Goal: Ask a question: Seek information or help from site administrators or community

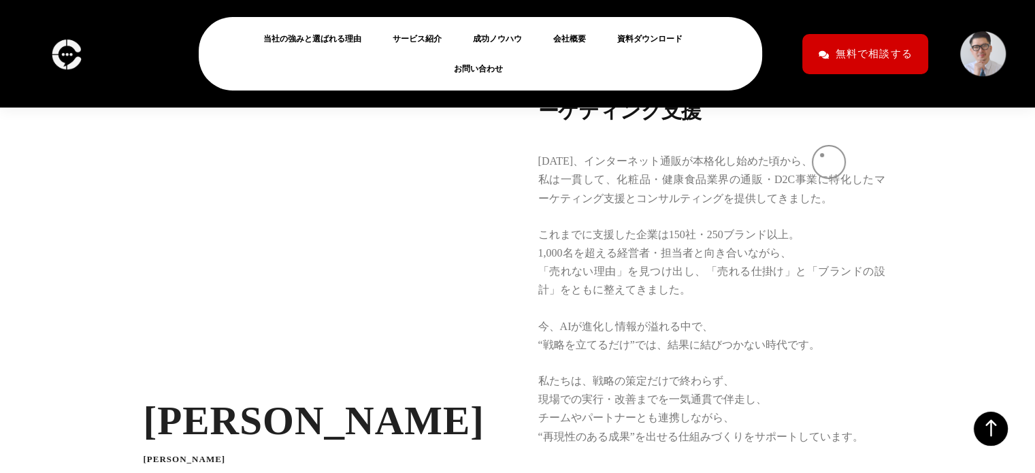
scroll to position [1987, 0]
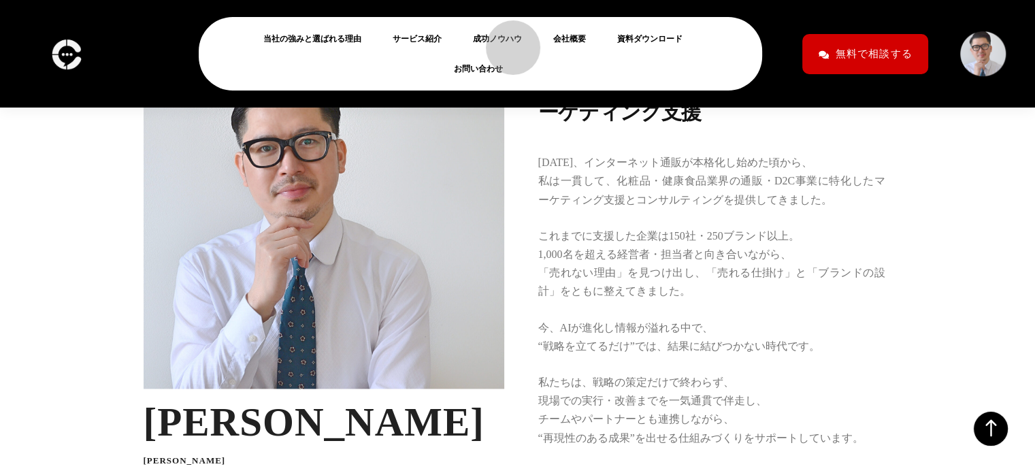
click at [506, 41] on link "成功ノウハウ" at bounding box center [503, 39] width 60 height 16
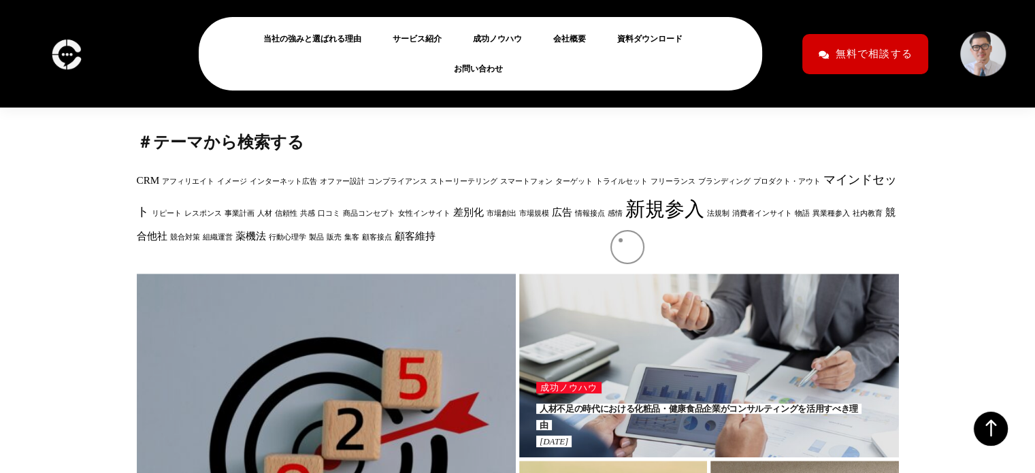
scroll to position [384, 0]
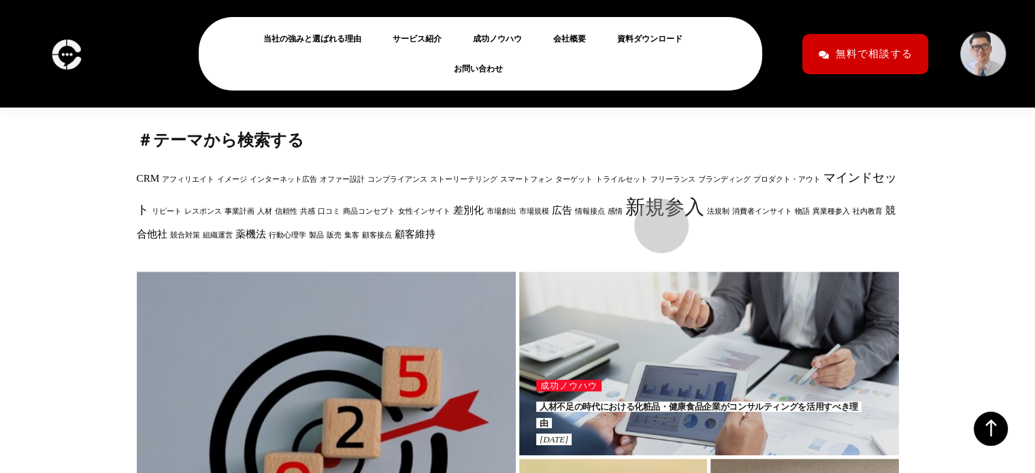
click at [655, 218] on link "新規参入" at bounding box center [664, 207] width 79 height 22
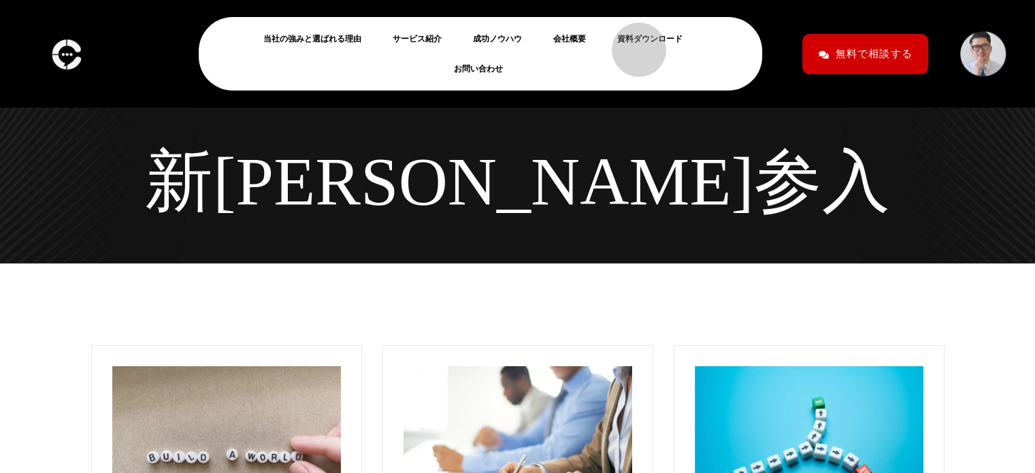
click at [632, 43] on link "資料ダウンロード" at bounding box center [655, 39] width 76 height 16
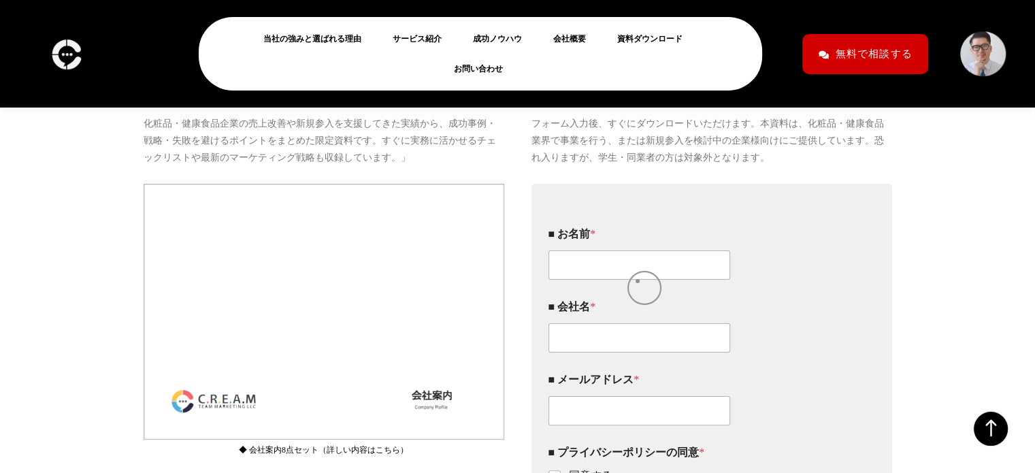
scroll to position [242, 0]
click at [623, 281] on input "■ お名前 *" at bounding box center [639, 266] width 182 height 29
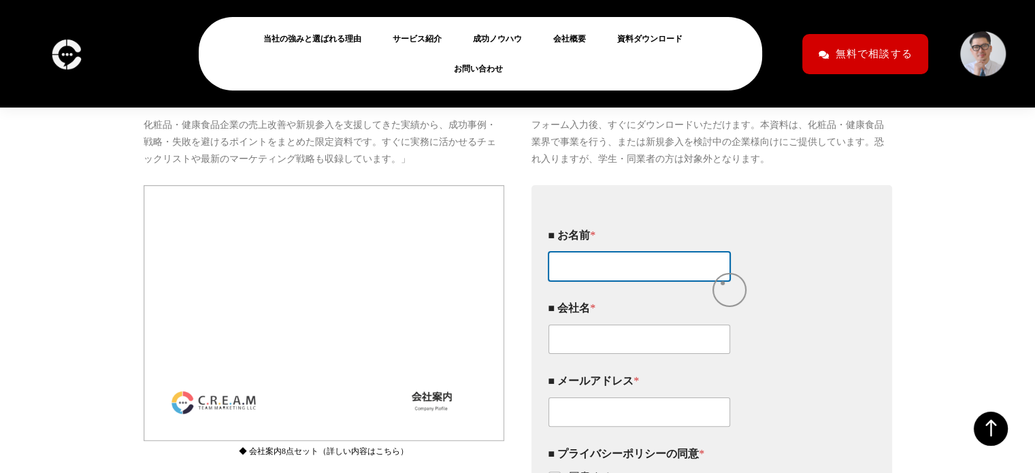
type input "宮迫邦智"
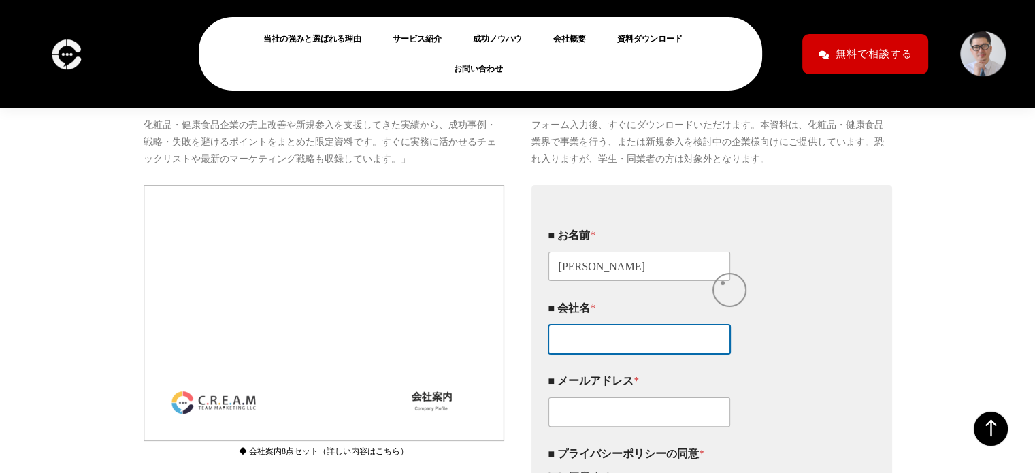
type input "mirarthホールディングス株式会社"
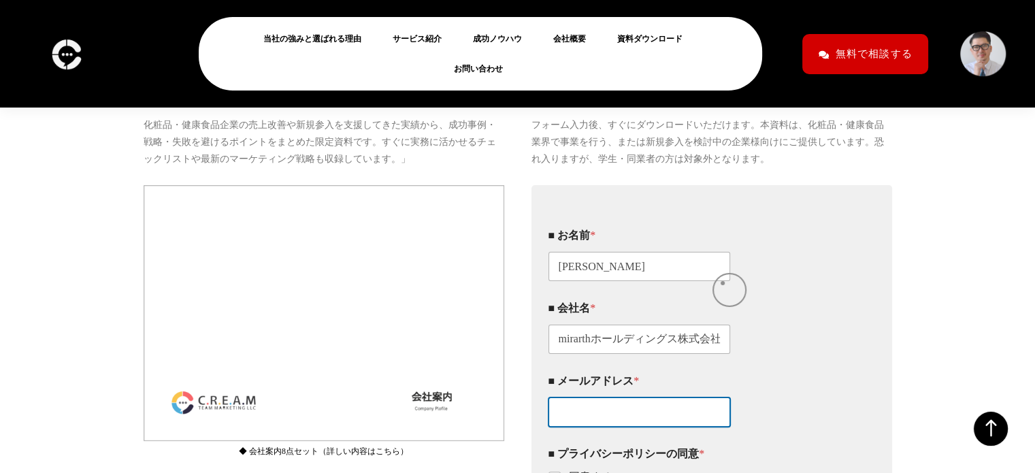
type input "miyasako.kunitomo@mirarth.co.jp"
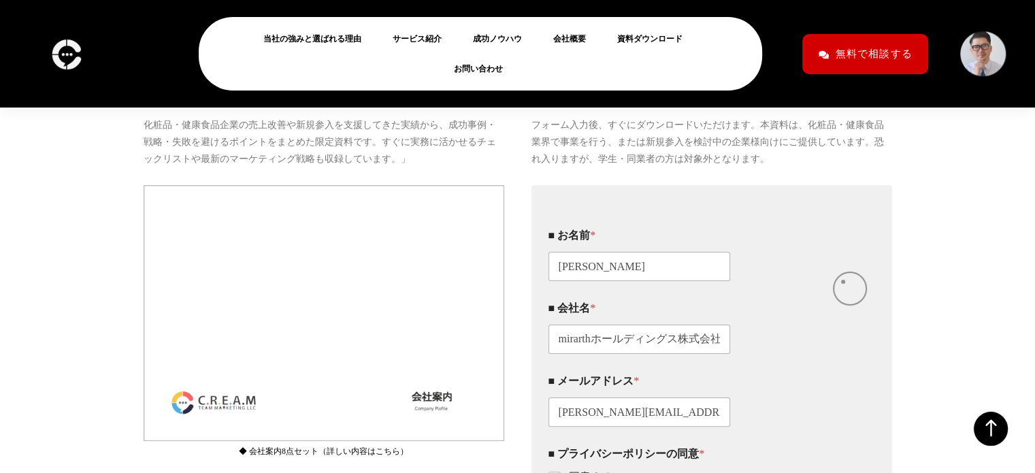
click at [843, 282] on div "■ お名前 * 宮迫邦智" at bounding box center [699, 254] width 303 height 73
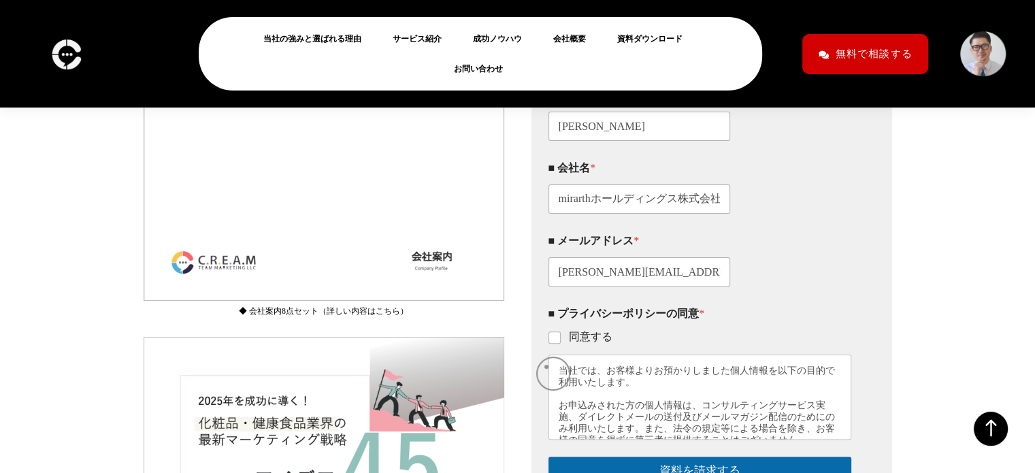
scroll to position [384, 0]
click at [561, 343] on label "同意する" at bounding box center [587, 336] width 52 height 14
click at [561, 342] on input "同意する" at bounding box center [555, 336] width 11 height 11
checkbox input "true"
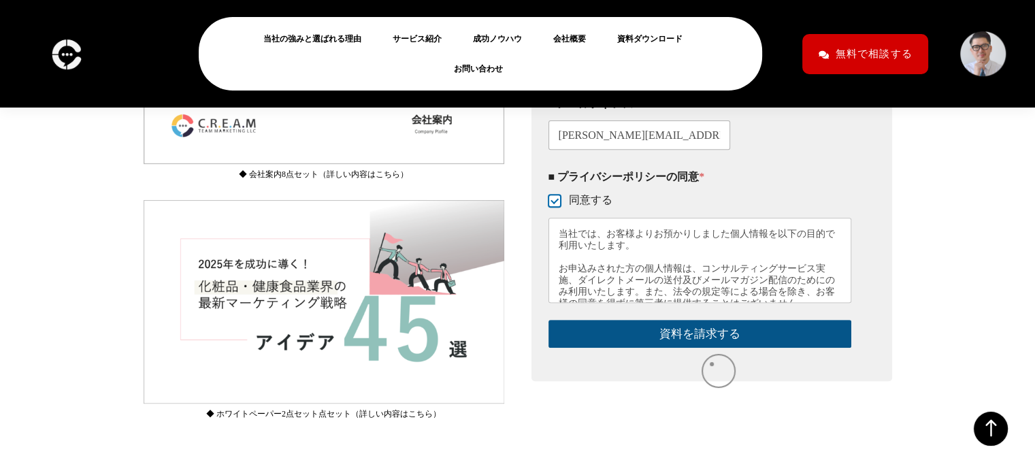
scroll to position [520, 0]
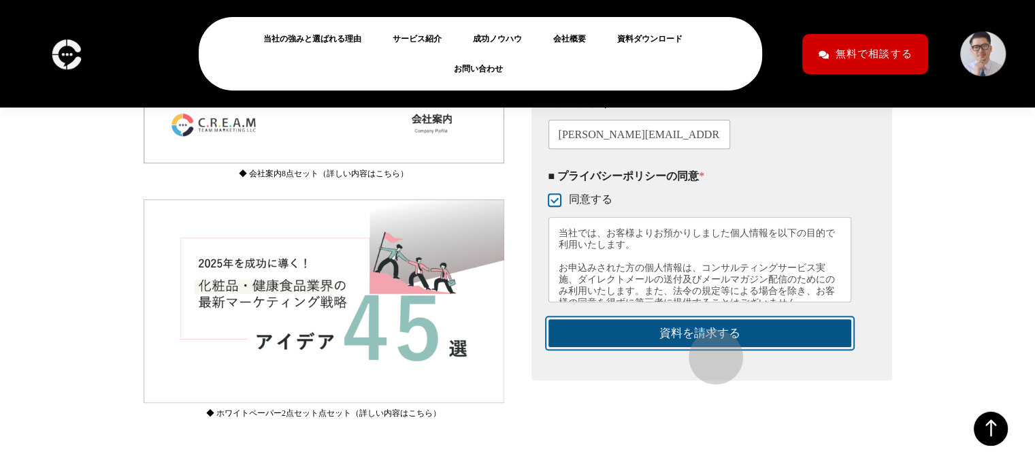
click at [709, 347] on button "資料を請求する" at bounding box center [699, 333] width 303 height 28
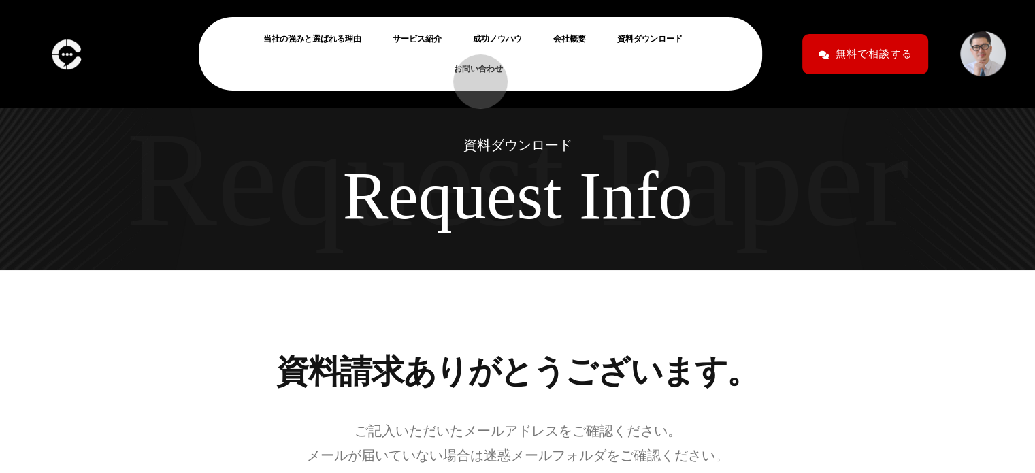
click at [474, 75] on link "お問い合わせ" at bounding box center [484, 69] width 60 height 16
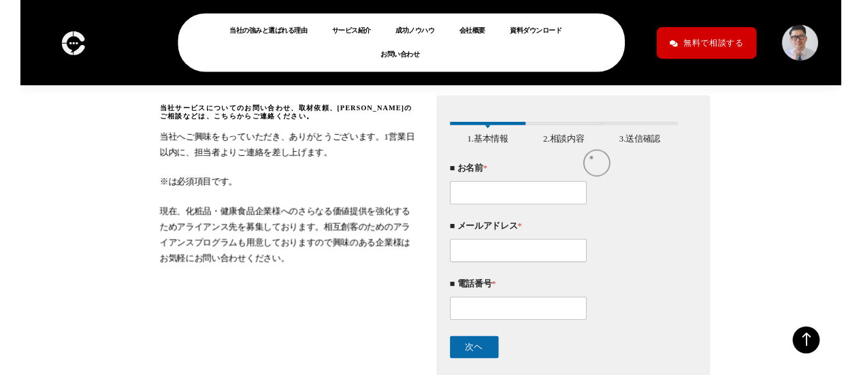
scroll to position [210, 0]
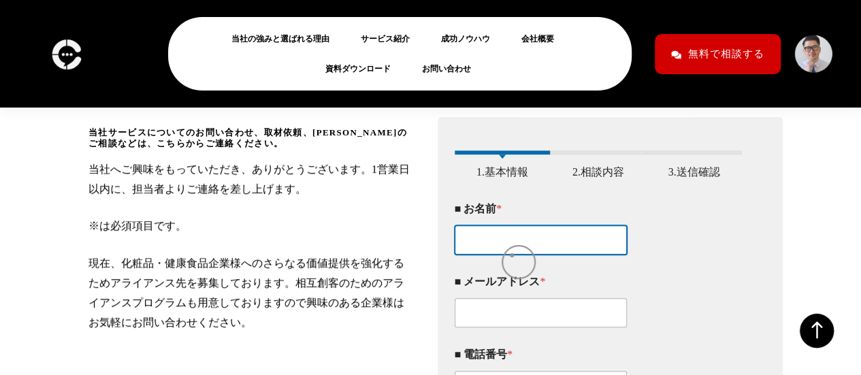
click at [512, 254] on input "■ お名前 *" at bounding box center [540, 239] width 173 height 29
click at [509, 252] on input "■ お名前 *" at bounding box center [540, 239] width 173 height 29
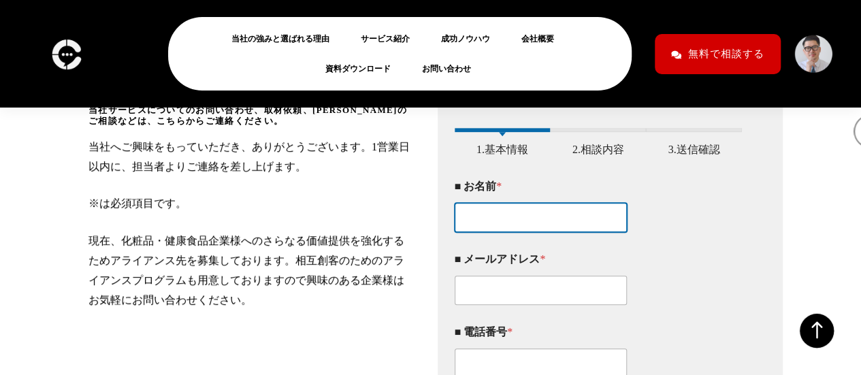
scroll to position [226, 0]
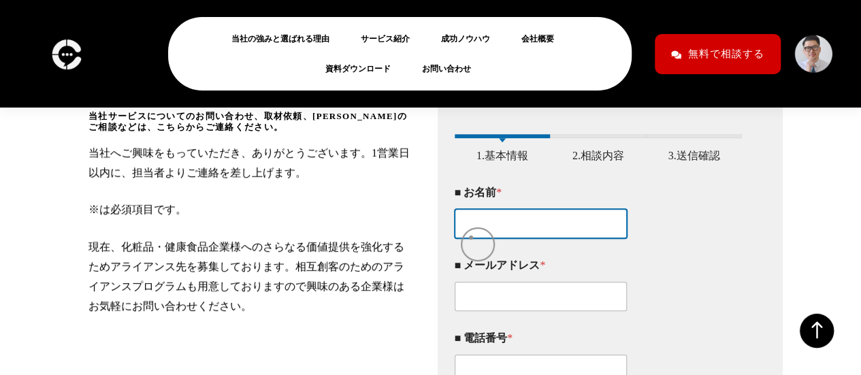
click at [471, 237] on input "■ お名前 *" at bounding box center [540, 223] width 173 height 29
type input "[PERSON_NAME]"
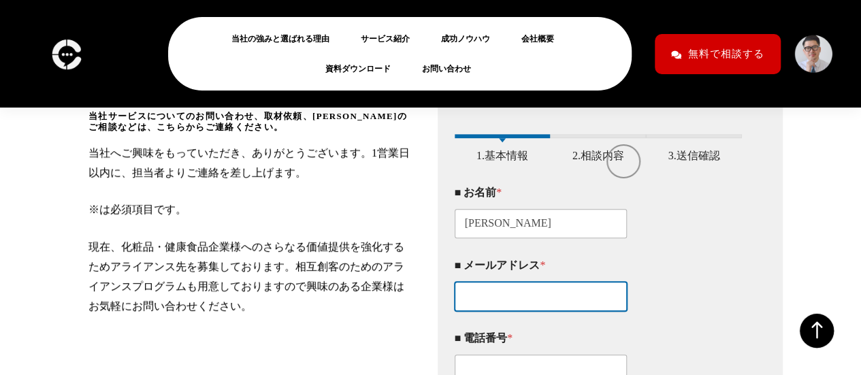
type input "[PERSON_NAME][EMAIL_ADDRESS][DOMAIN_NAME]"
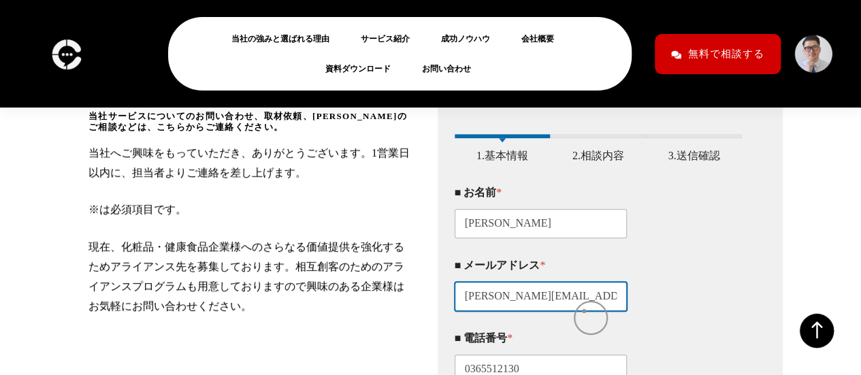
click at [584, 311] on input "[PERSON_NAME][EMAIL_ADDRESS][DOMAIN_NAME]" at bounding box center [540, 296] width 173 height 29
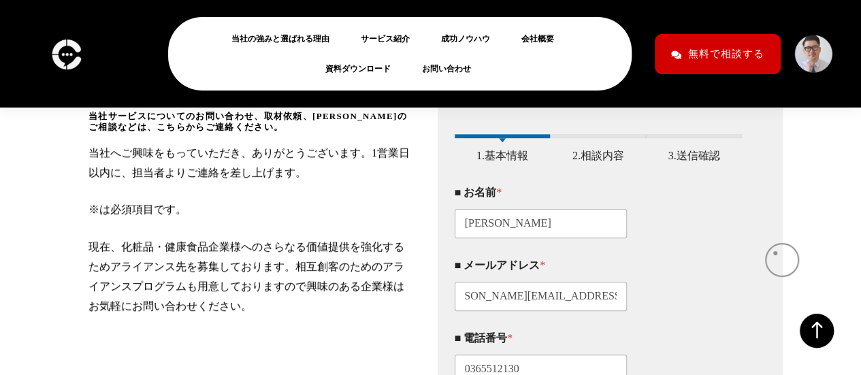
click at [774, 252] on div "このフォームに入力するには、ブラウザーで JavaScript を有効にしてください。 1 1.基本情報 2 2.相談内容 3 3.送信確認 ■ お名前 * …" at bounding box center [610, 288] width 346 height 375
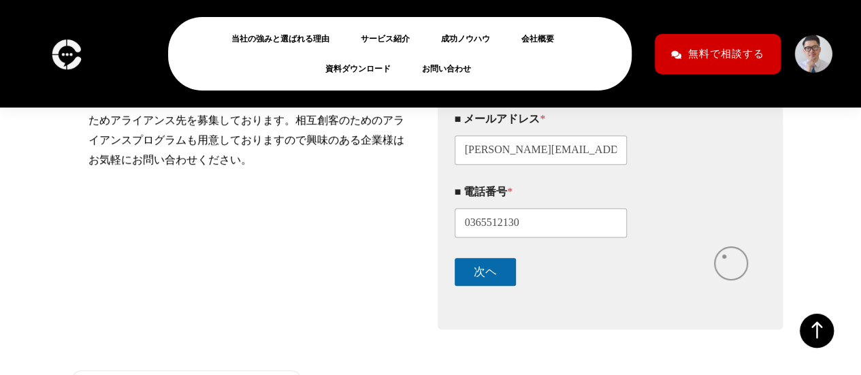
scroll to position [375, 0]
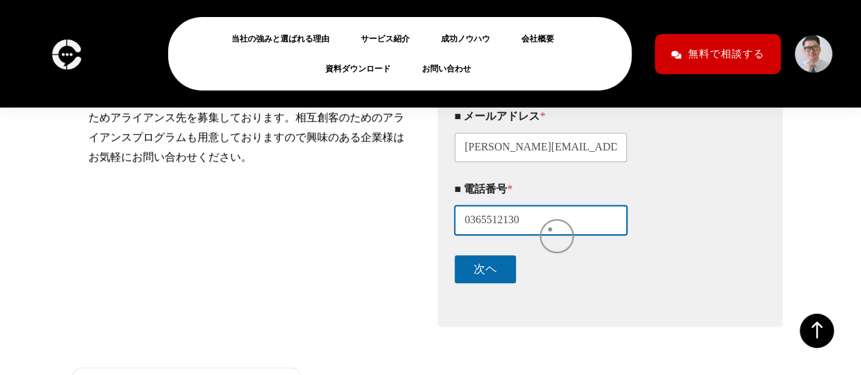
click at [550, 229] on input "0365512130" at bounding box center [540, 219] width 173 height 29
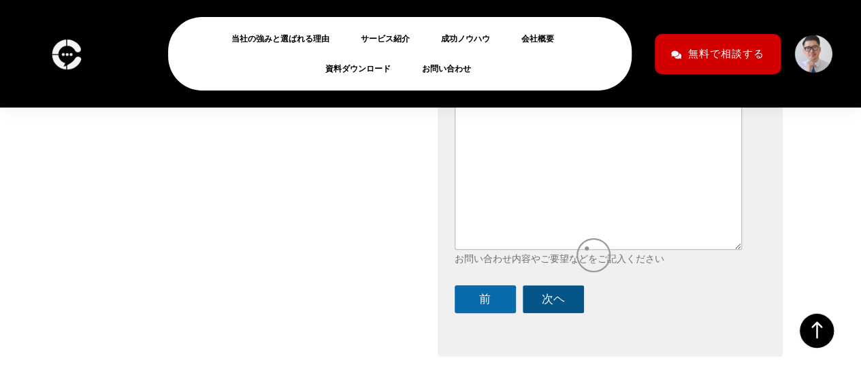
scroll to position [589, 0]
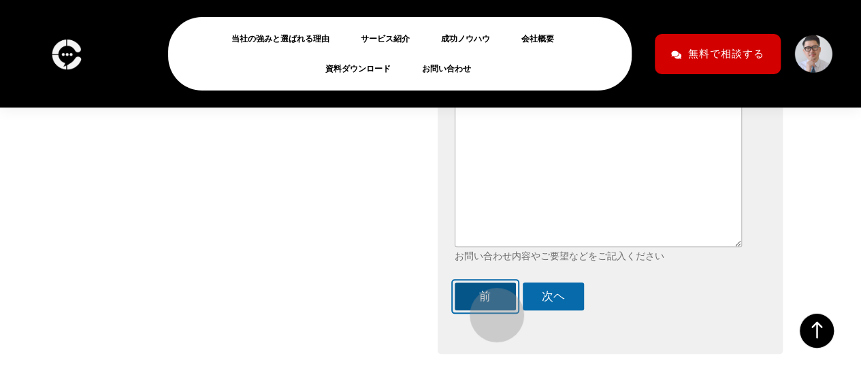
click at [490, 308] on button "前" at bounding box center [484, 296] width 61 height 28
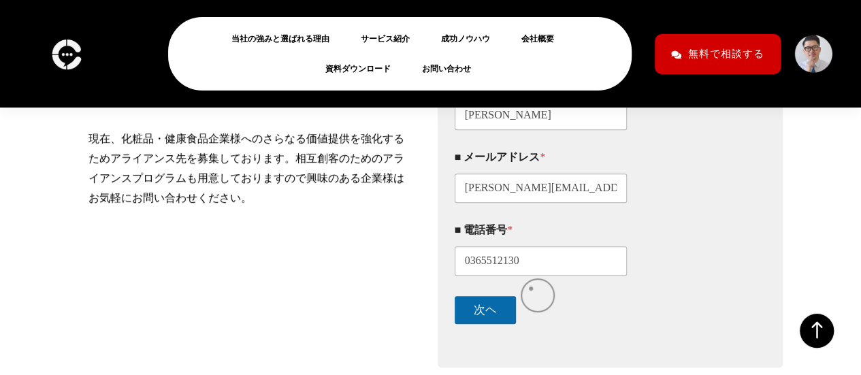
scroll to position [335, 0]
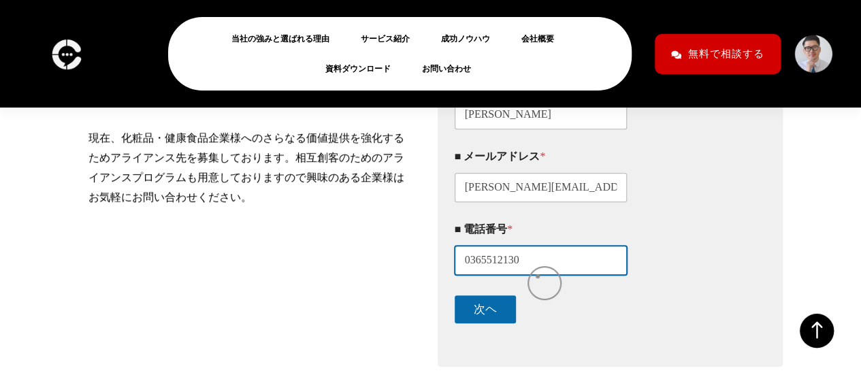
click at [537, 275] on input "0365512130" at bounding box center [540, 260] width 173 height 29
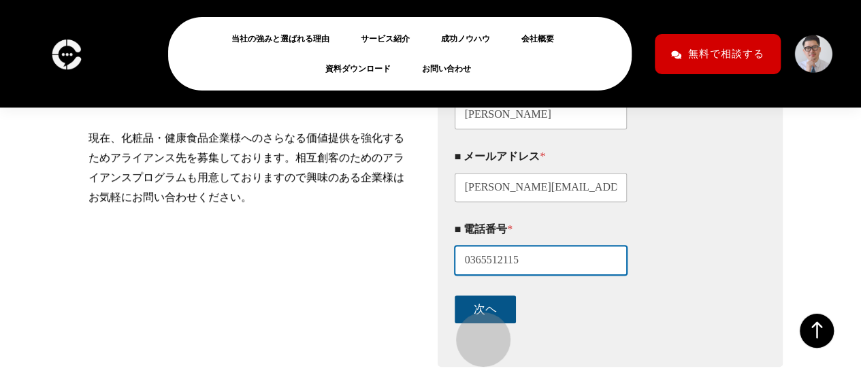
type input "0365512115"
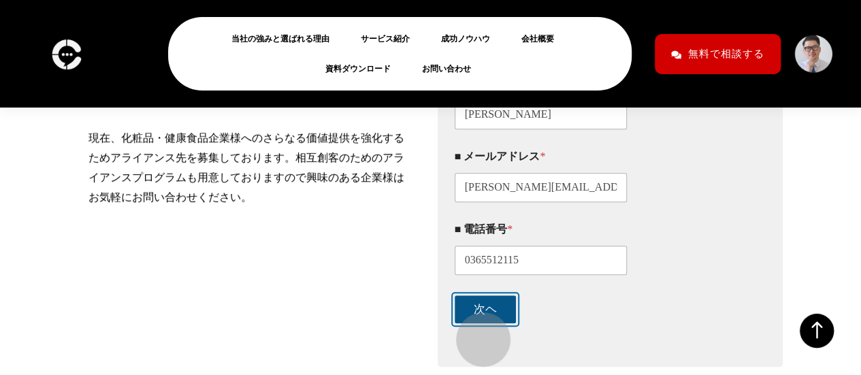
click at [476, 323] on button "次ヘ" at bounding box center [484, 309] width 61 height 28
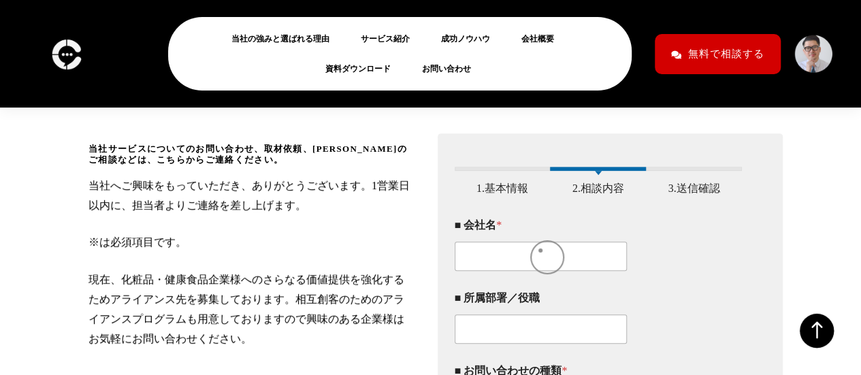
scroll to position [191, 0]
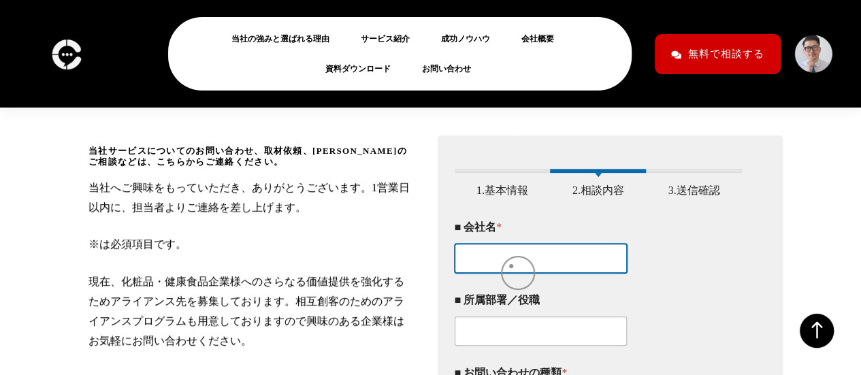
click at [511, 266] on input "■ 会社名 *" at bounding box center [540, 258] width 173 height 29
type input "mirarthホールディングス株式会社"
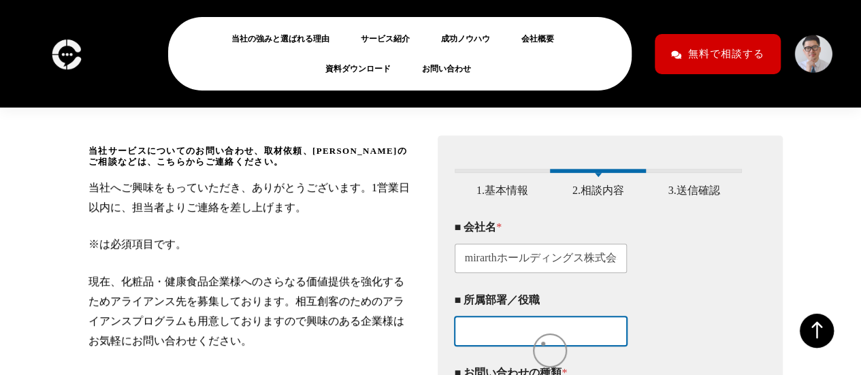
click at [543, 344] on input "■ 所属部署／役職" at bounding box center [540, 330] width 173 height 29
type input "j"
type input "ｇ"
type input "g"
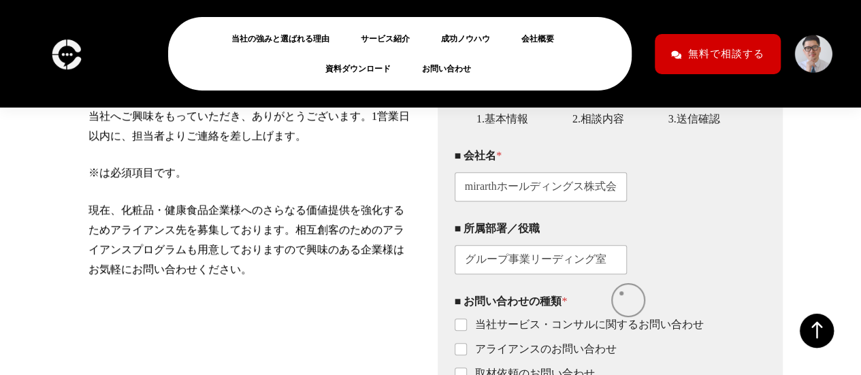
scroll to position [265, 0]
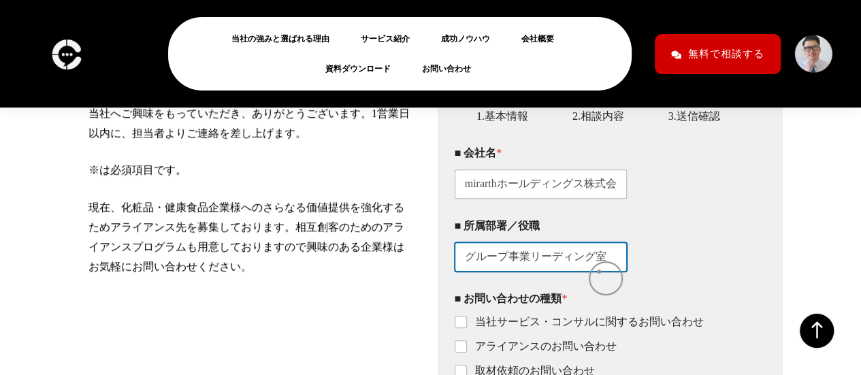
click at [599, 271] on input "グループ事業リーディング室" at bounding box center [540, 256] width 173 height 29
type input "グループ事業リーディング室/次長"
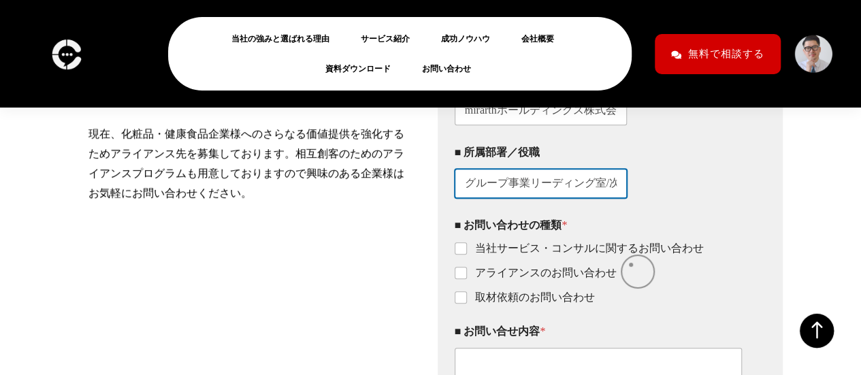
scroll to position [340, 0]
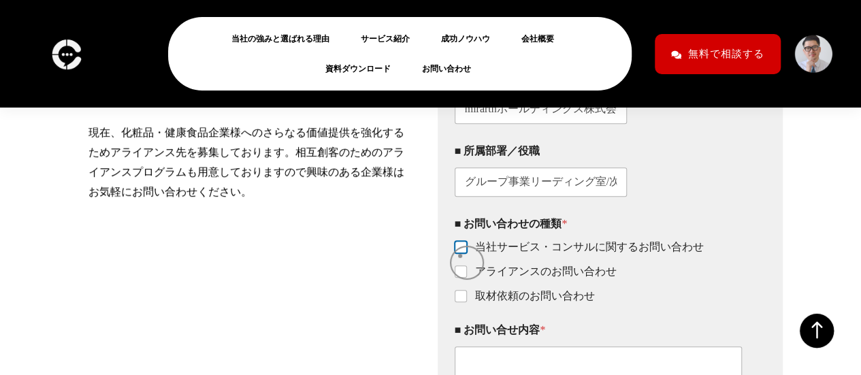
click at [460, 253] on input "当社サービス・コンサルに関するお問い合わせ" at bounding box center [461, 247] width 11 height 11
checkbox input "true"
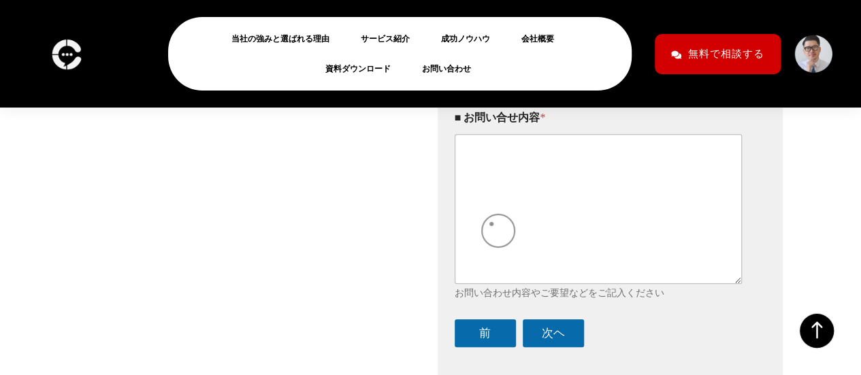
scroll to position [557, 0]
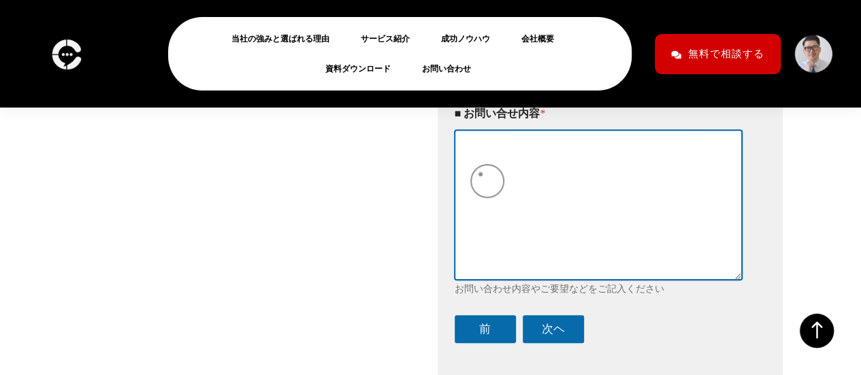
click at [480, 174] on textarea "■ お問い合せ内容 *" at bounding box center [598, 204] width 288 height 149
type textarea "せ"
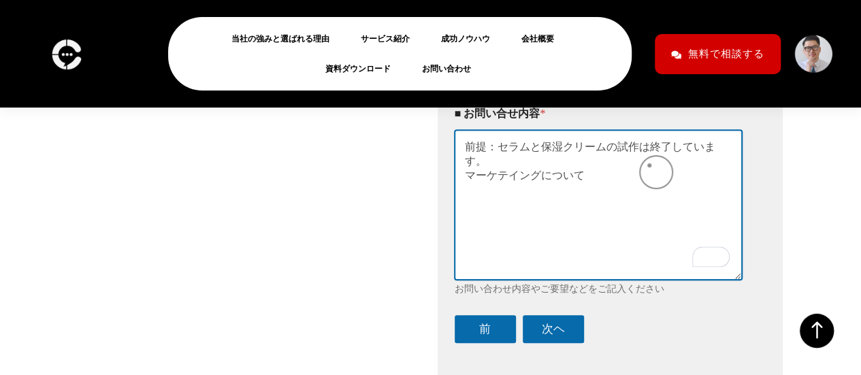
click at [649, 165] on textarea "前提：セラムと保湿クリームの試作は終了しています。 マーケテイングについて" at bounding box center [598, 204] width 288 height 149
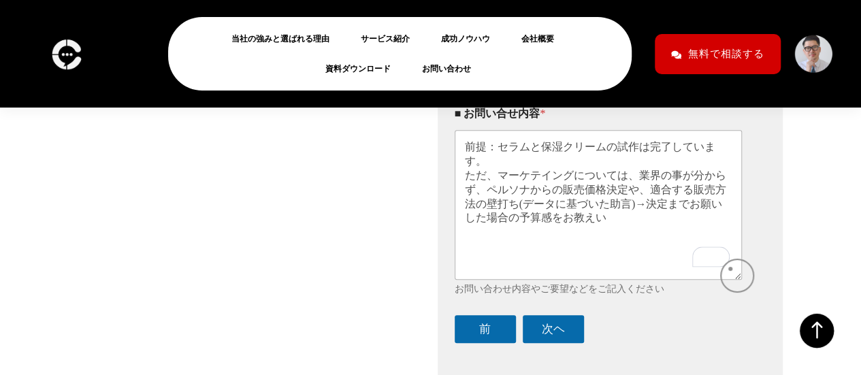
click at [729, 266] on span at bounding box center [719, 256] width 19 height 22
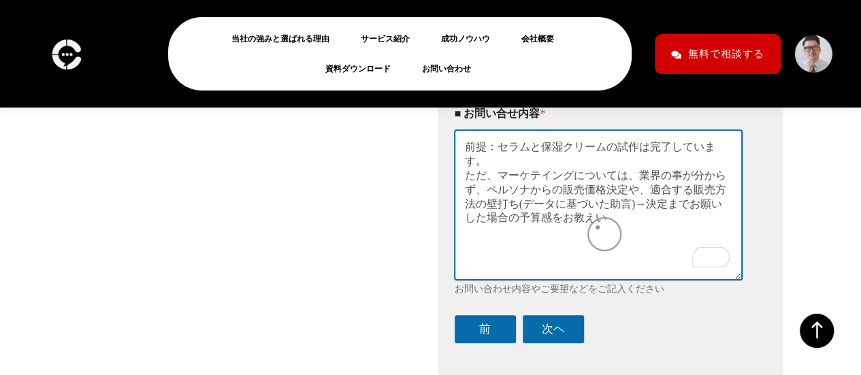
click at [597, 227] on textarea "前提：セラムと保湿クリームの試作は完了しています。 ただ、マーケテイングについては、業界の事が分からず、ペルソナからの販売価格決定や、適合する販売方法の壁打ち…" at bounding box center [598, 204] width 288 height 149
drag, startPoint x: 467, startPoint y: 160, endPoint x: 733, endPoint y: 239, distance: 278.1
click at [733, 239] on textarea "前提：セラムと保湿クリームの試作は完了しています。 ただ、マーケテイングについては、業界の事が分からず、ペルソナからの販売価格決定や、適合する販売方法の壁打ち…" at bounding box center [598, 204] width 288 height 149
type textarea "前提：セラムと保湿クリームの試作は完了しています。 ただ、マーケテイングについては、業界の事が分からず、ペルソナからの販売価格決定や、適合する販売方法の壁打ち…"
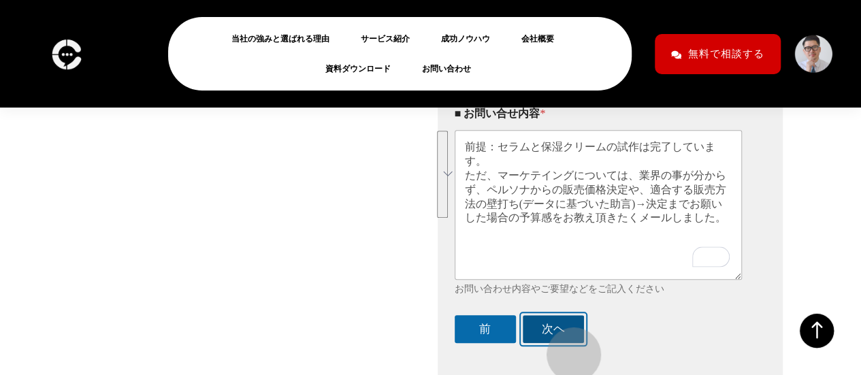
click at [567, 343] on button "次ヘ" at bounding box center [553, 329] width 61 height 28
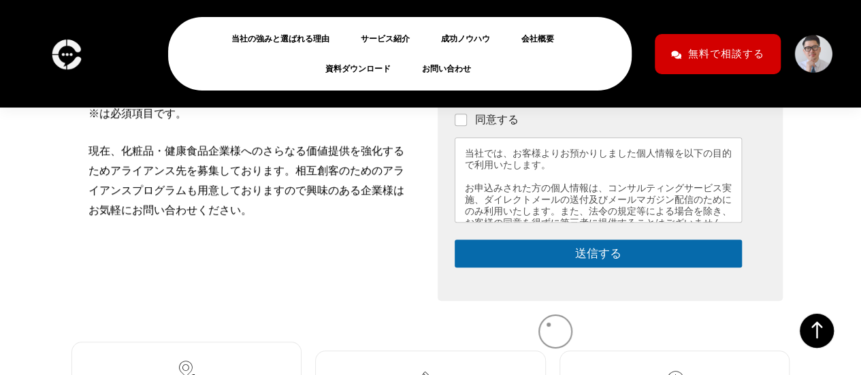
scroll to position [320, 0]
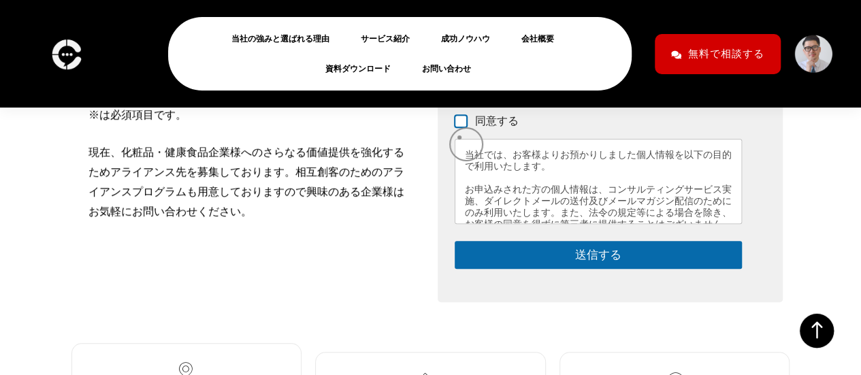
click at [459, 127] on input "同意する" at bounding box center [461, 121] width 11 height 11
checkbox input "true"
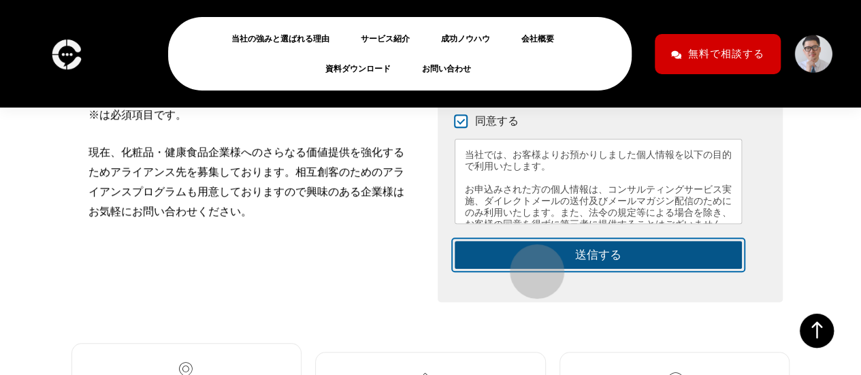
click at [530, 265] on button "送信する" at bounding box center [598, 255] width 288 height 28
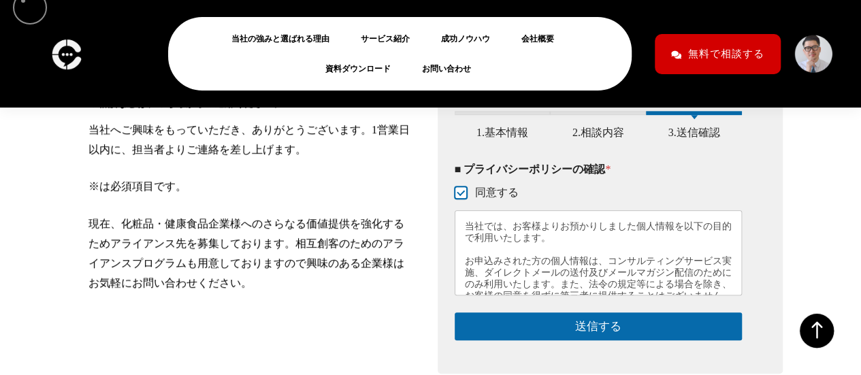
scroll to position [248, 0]
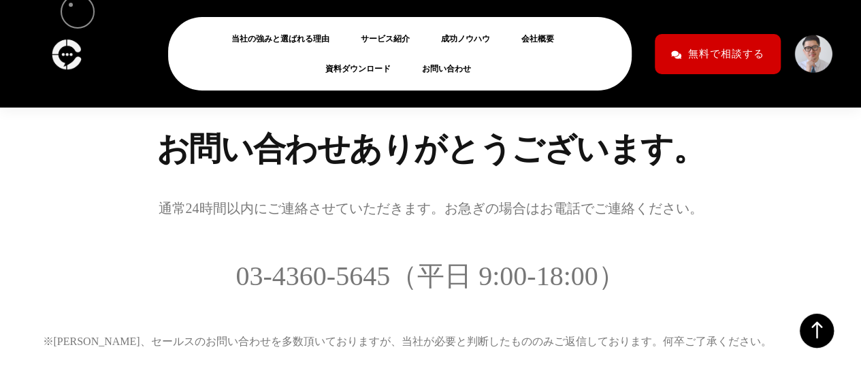
scroll to position [219, 0]
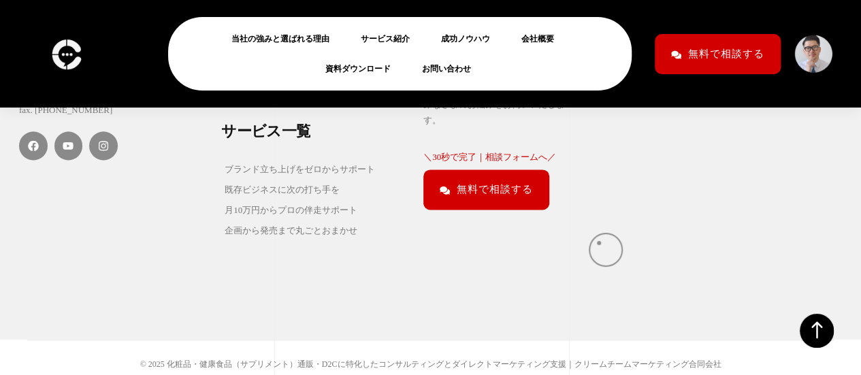
scroll to position [858, 0]
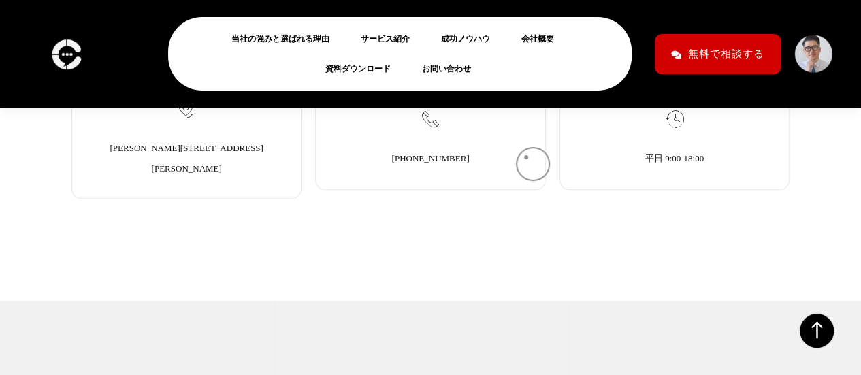
scroll to position [659, 0]
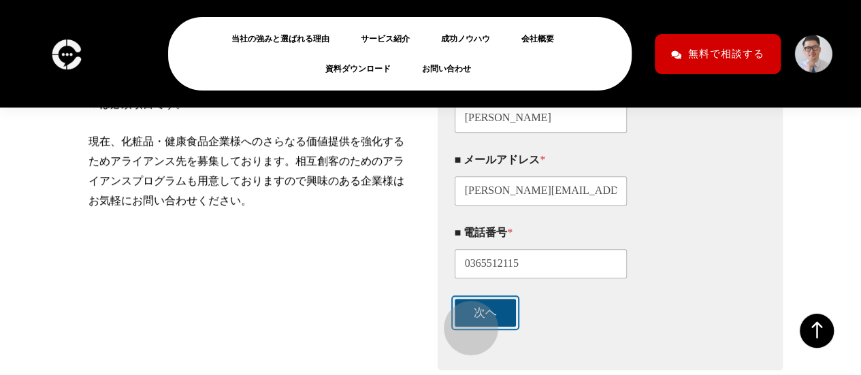
click at [464, 321] on button "次ヘ" at bounding box center [484, 313] width 61 height 28
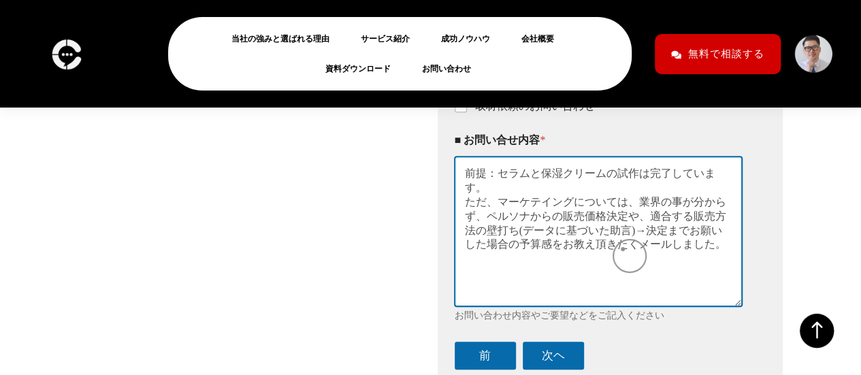
click at [625, 242] on textarea "前提：セラムと保湿クリームの試作は完了しています。 ただ、マーケテイングについては、業界の事が分からず、ペルソナからの販売価格決定や、適合する販売方法の壁打ち…" at bounding box center [598, 230] width 288 height 149
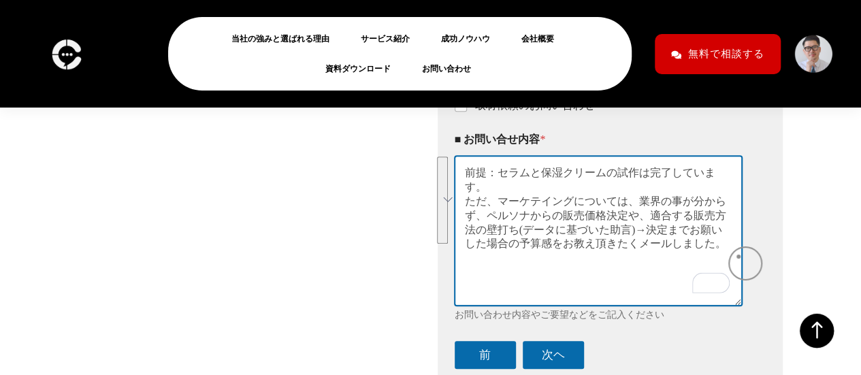
drag, startPoint x: 465, startPoint y: 186, endPoint x: 738, endPoint y: 256, distance: 282.5
click at [738, 256] on textarea "前提：セラムと保湿クリームの試作は完了しています。 ただ、マーケテイングについては、業界の事が分からず、ペルソナからの販売価格決定や、適合する販売方法の壁打ち…" at bounding box center [598, 230] width 288 height 149
click at [553, 282] on textarea "前提：セラムと保湿クリームの試作は完了しています。 ただ、マーケテイングについては、業界の事が分からず、ペルソナからの販売価格決定や、適合する販売方法の壁打ち…" at bounding box center [598, 230] width 288 height 149
